Goal: Task Accomplishment & Management: Complete application form

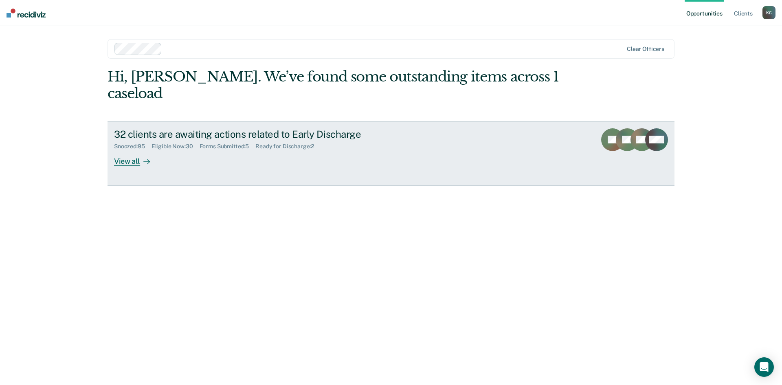
click at [216, 143] on div "Forms Submitted : 5" at bounding box center [227, 146] width 56 height 7
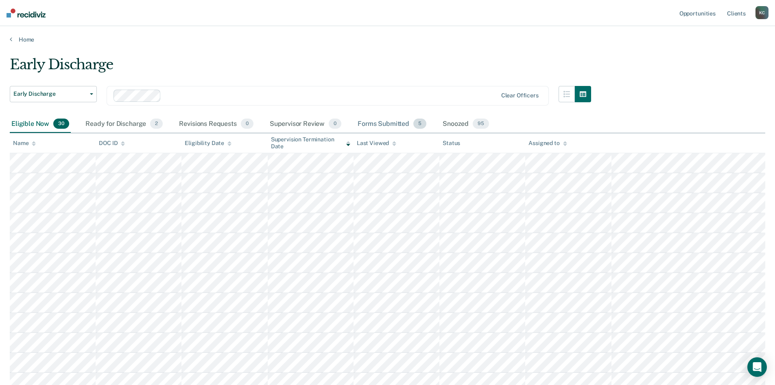
click at [360, 123] on div "Forms Submitted 5" at bounding box center [392, 124] width 72 height 18
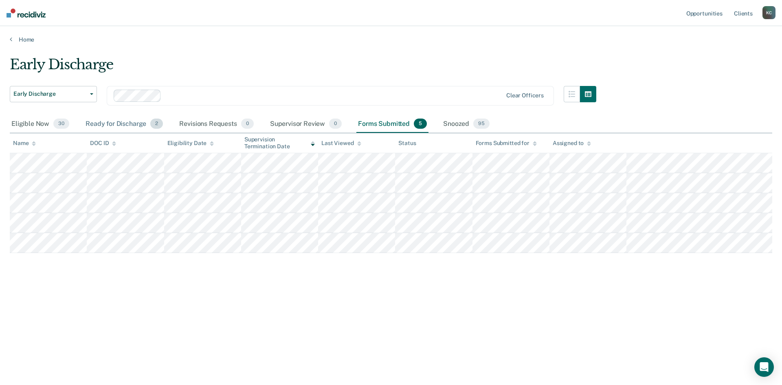
click at [130, 125] on div "Ready for Discharge 2" at bounding box center [124, 124] width 81 height 18
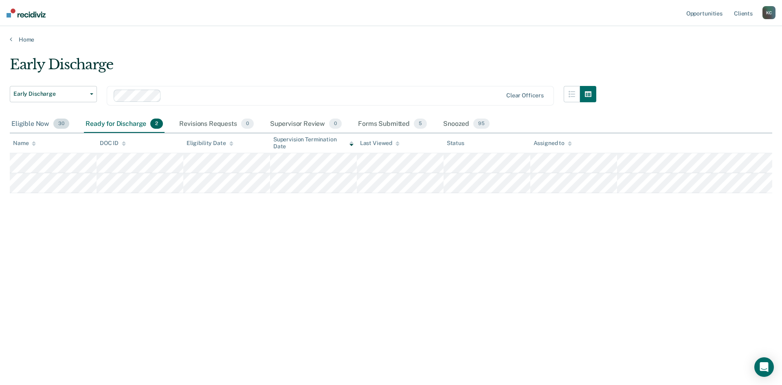
click at [27, 125] on div "Eligible Now 30" at bounding box center [40, 124] width 61 height 18
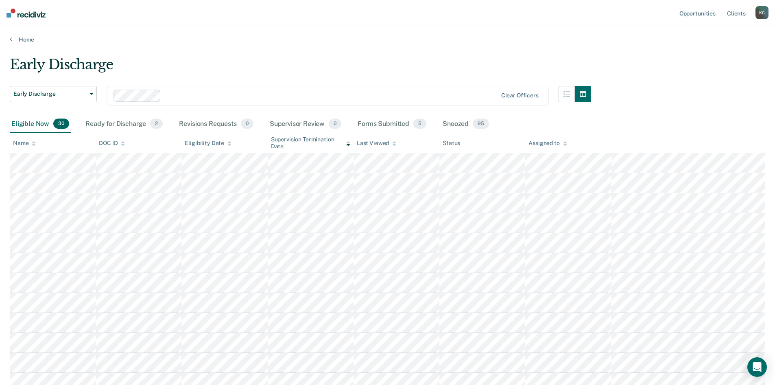
click at [348, 146] on div at bounding box center [348, 143] width 4 height 7
click at [150, 127] on div "Ready for Discharge 2" at bounding box center [124, 124] width 81 height 18
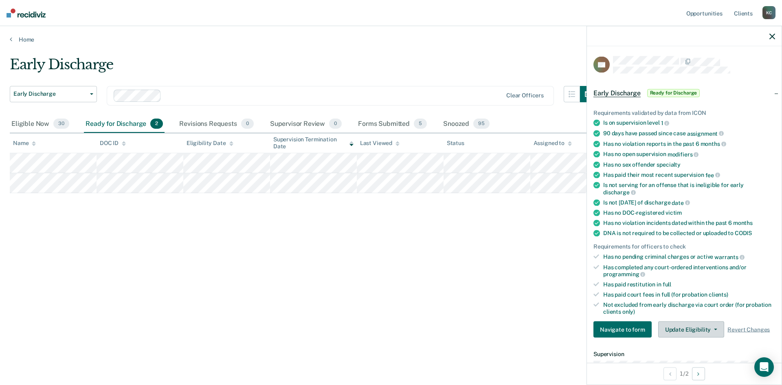
click at [679, 332] on button "Update Eligibility" at bounding box center [691, 329] width 66 height 16
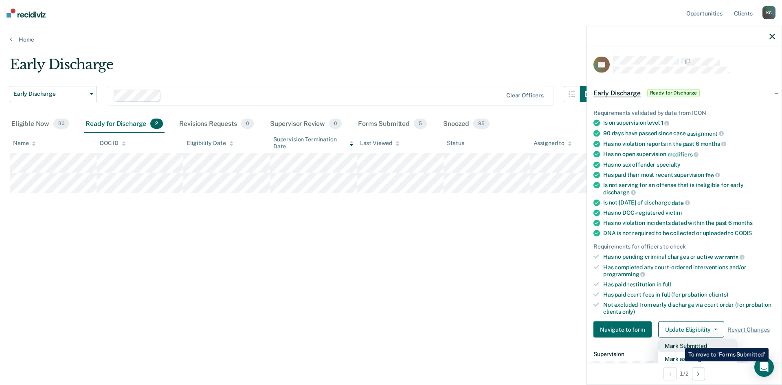
click at [679, 342] on button "Mark Submitted" at bounding box center [697, 345] width 79 height 13
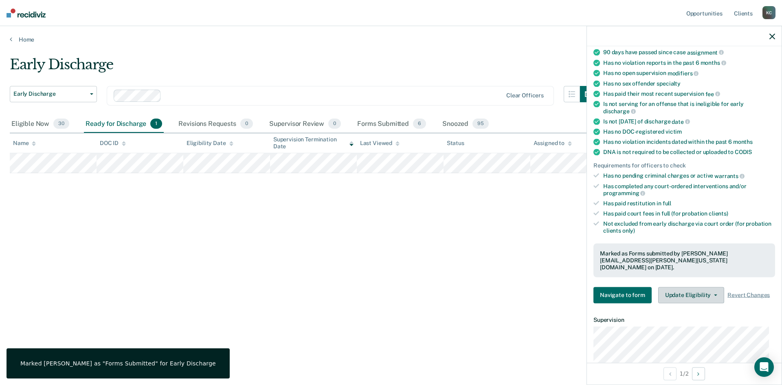
scroll to position [81, 0]
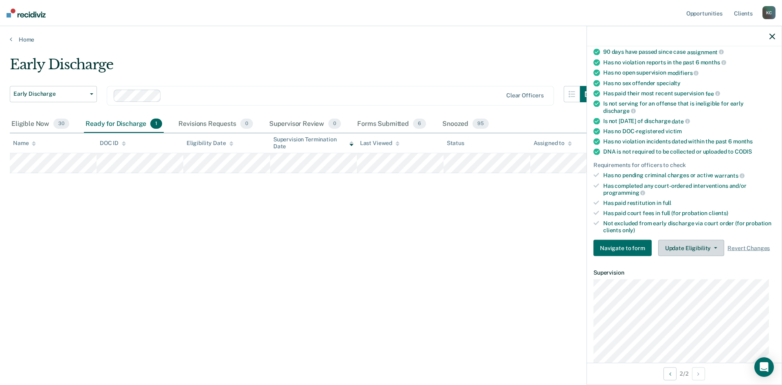
click at [675, 248] on button "Update Eligibility" at bounding box center [691, 248] width 66 height 16
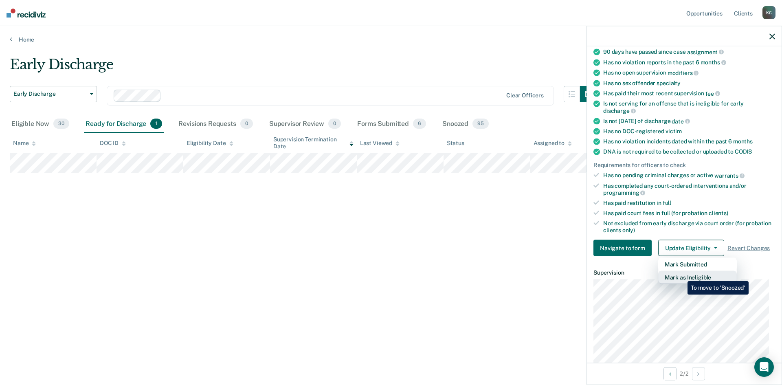
click at [681, 276] on button "Mark as Ineligible" at bounding box center [697, 277] width 79 height 13
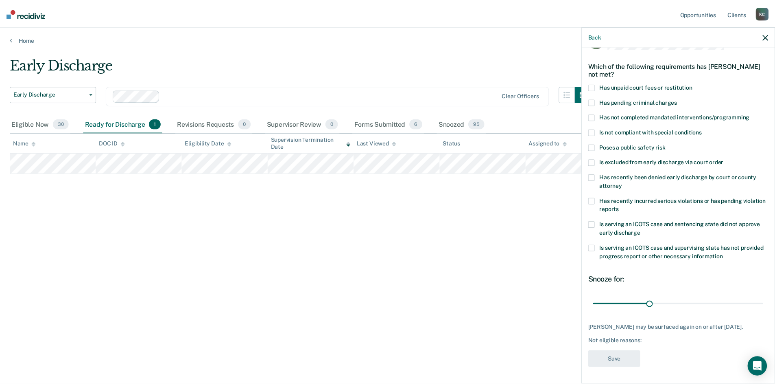
scroll to position [31, 0]
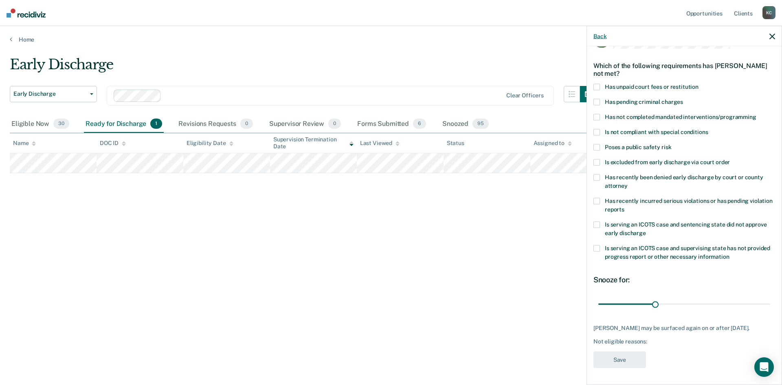
click at [601, 36] on button "Back" at bounding box center [599, 36] width 13 height 7
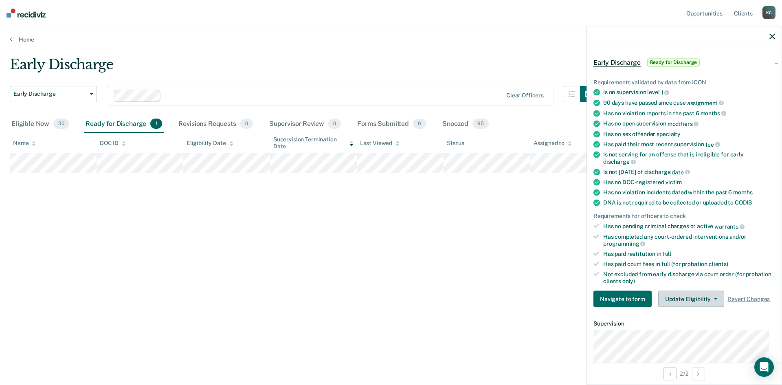
click at [681, 301] on button "Update Eligibility" at bounding box center [691, 299] width 66 height 16
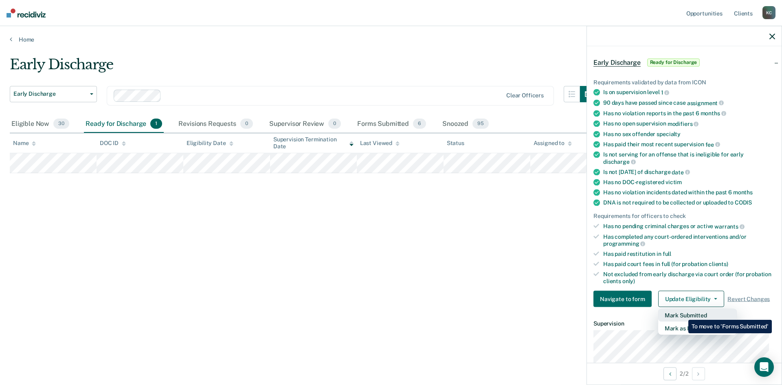
click at [682, 313] on button "Mark Submitted" at bounding box center [697, 315] width 79 height 13
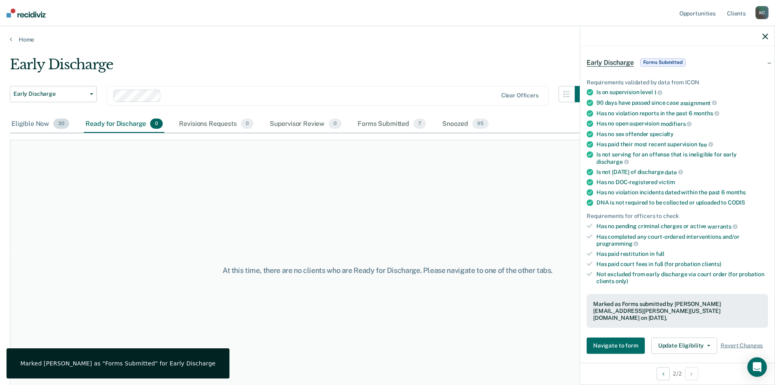
click at [31, 121] on div "Eligible Now 30" at bounding box center [40, 124] width 61 height 18
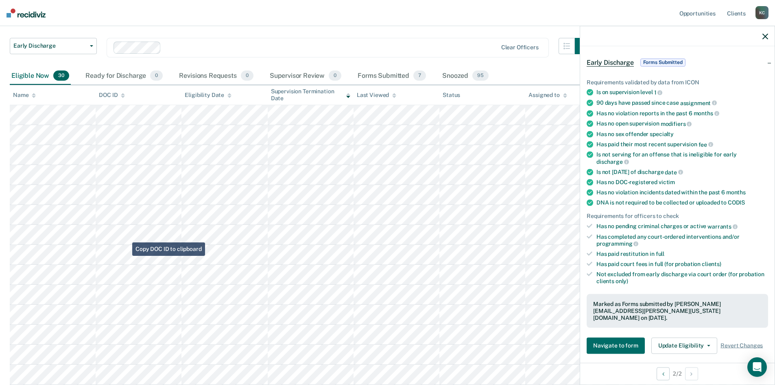
scroll to position [18, 0]
